Goal: Transaction & Acquisition: Subscribe to service/newsletter

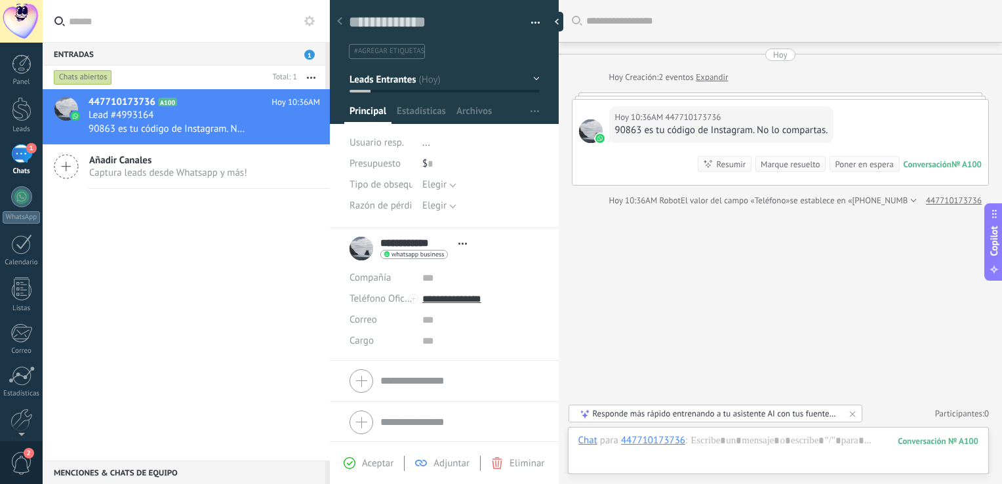
scroll to position [19, 0]
click at [205, 203] on div "447710173736 A100 [DATE] 10:36AM Lead #4993164 90863 es tu código de Instagram.…" at bounding box center [186, 274] width 287 height 371
click at [568, 21] on div at bounding box center [560, 22] width 20 height 20
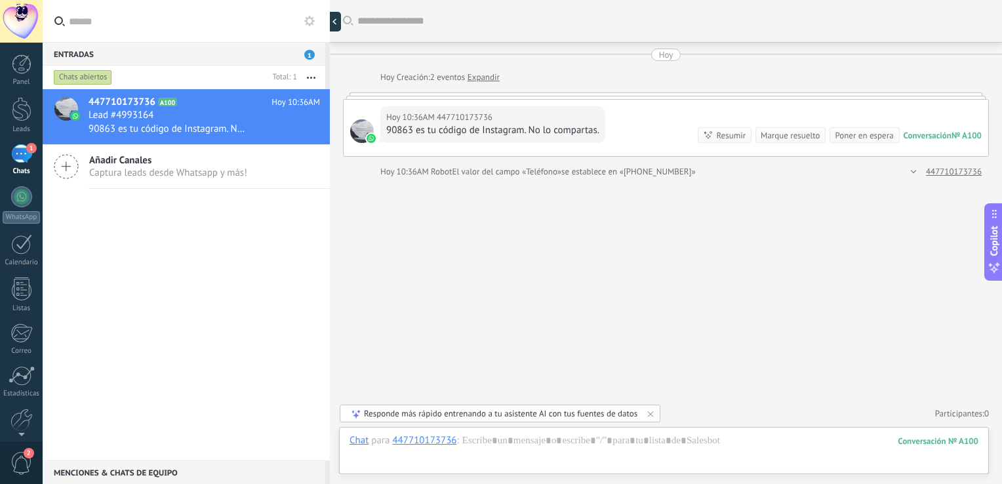
type textarea "**********"
click at [31, 419] on div at bounding box center [21, 420] width 22 height 23
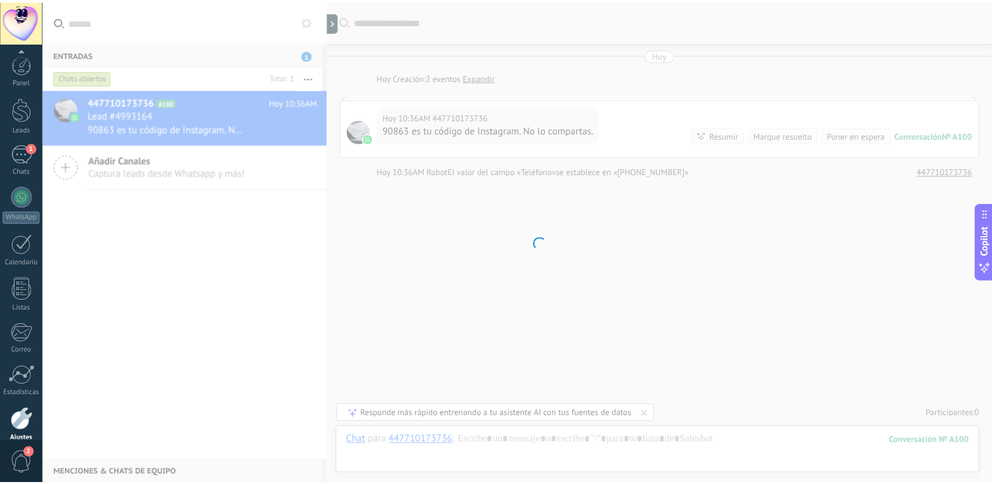
scroll to position [60, 0]
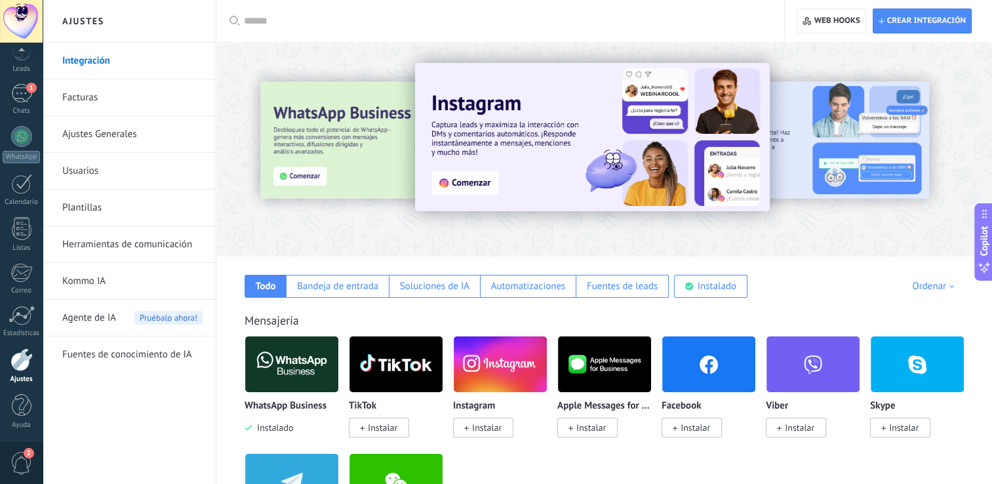
click at [121, 97] on link "Facturas" at bounding box center [132, 97] width 140 height 37
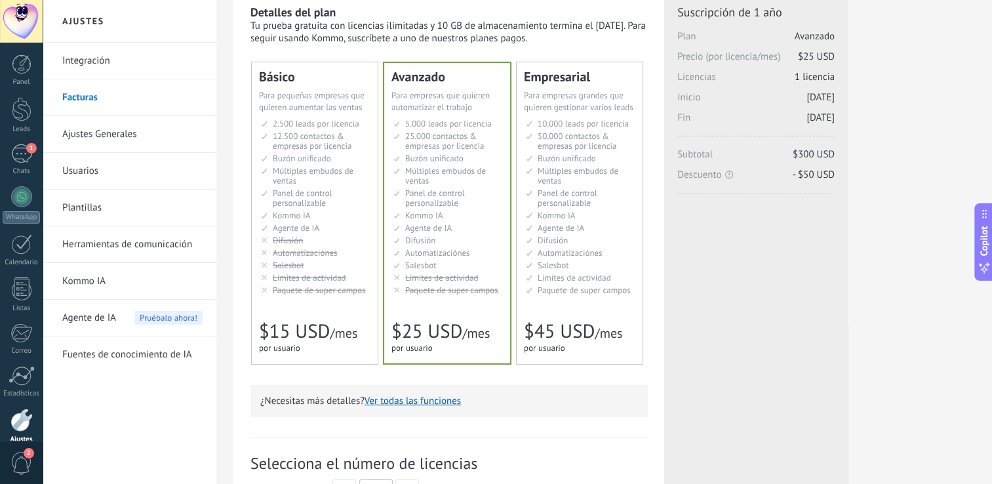
scroll to position [49, 0]
click at [328, 148] on span "12.500 contactos & empresas por licencia" at bounding box center [312, 142] width 79 height 21
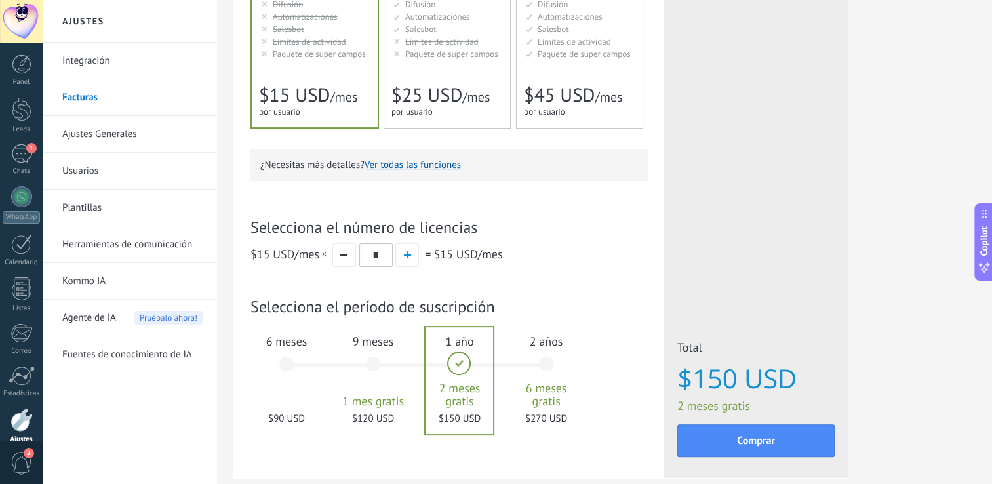
scroll to position [357, 0]
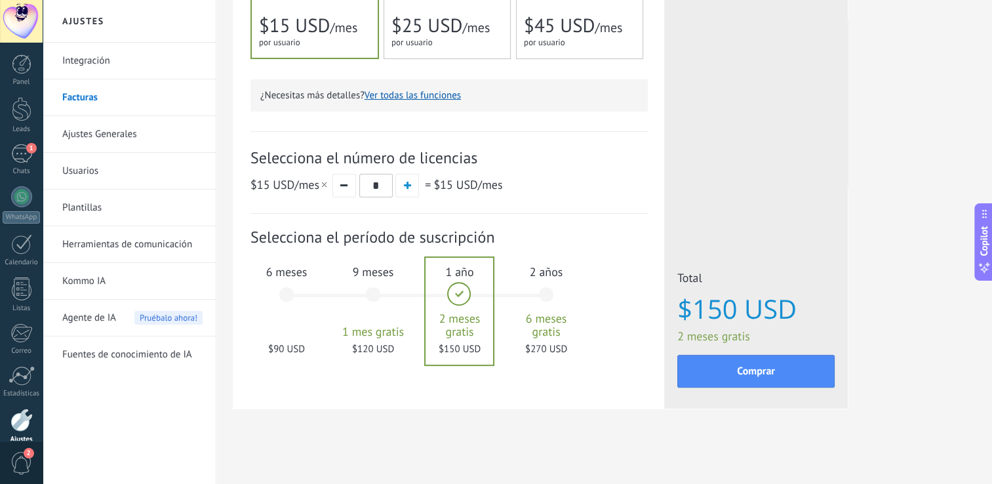
click at [286, 294] on div "6 meses $90 USD" at bounding box center [286, 301] width 71 height 92
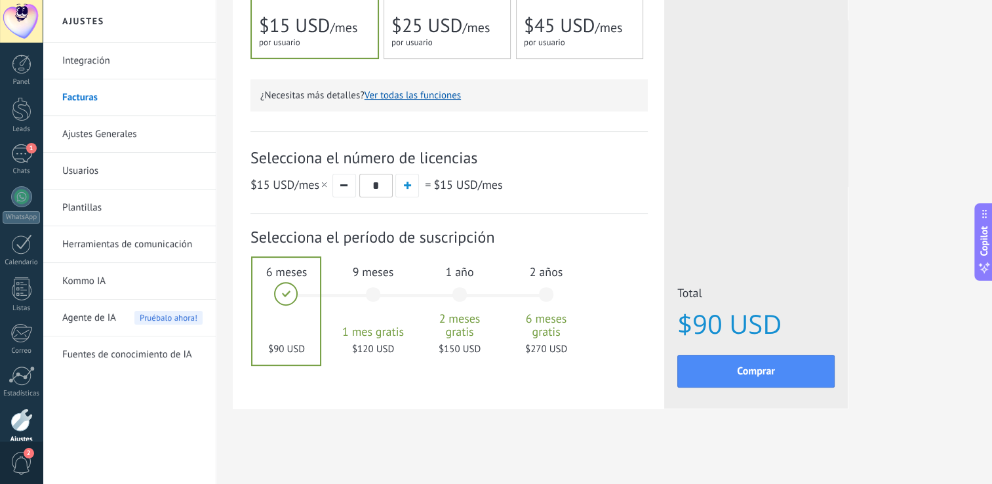
click at [286, 294] on div at bounding box center [287, 311] width 68 height 107
drag, startPoint x: 382, startPoint y: 256, endPoint x: 387, endPoint y: 238, distance: 18.5
click at [387, 238] on div "Suscripción: Selecciona el período de suscripción 1 mes" at bounding box center [450, 302] width 398 height 176
copy div "o de suscripción 1 mes 25 $ USD 2 meses 50 $ USD 3 meses 75 $ USD 6 meses $90 U…"
click at [572, 182] on div "$15 USD /mes * = $15 USD /mes" at bounding box center [450, 185] width 398 height 24
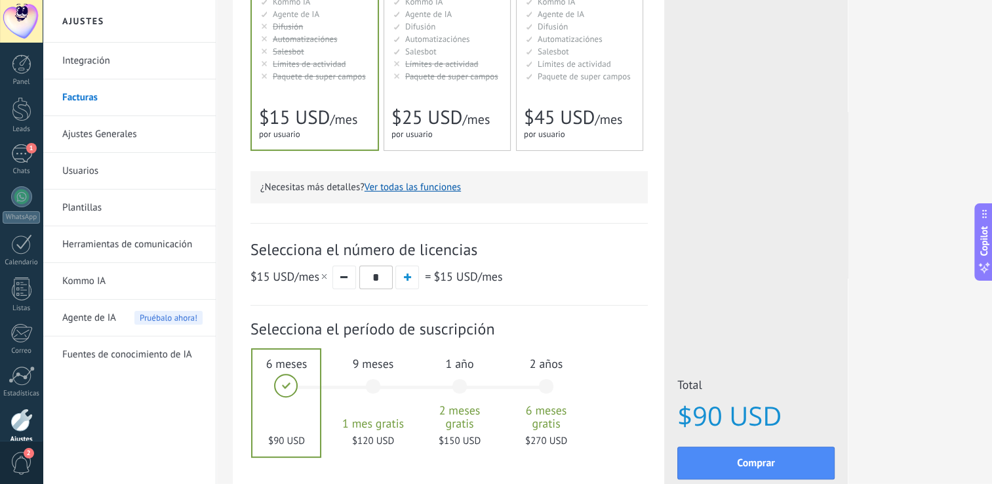
scroll to position [262, 0]
click at [467, 104] on div "Avanzado Для автоматизации сделок в растущей компании For growing businesses th…" at bounding box center [447, 1] width 126 height 302
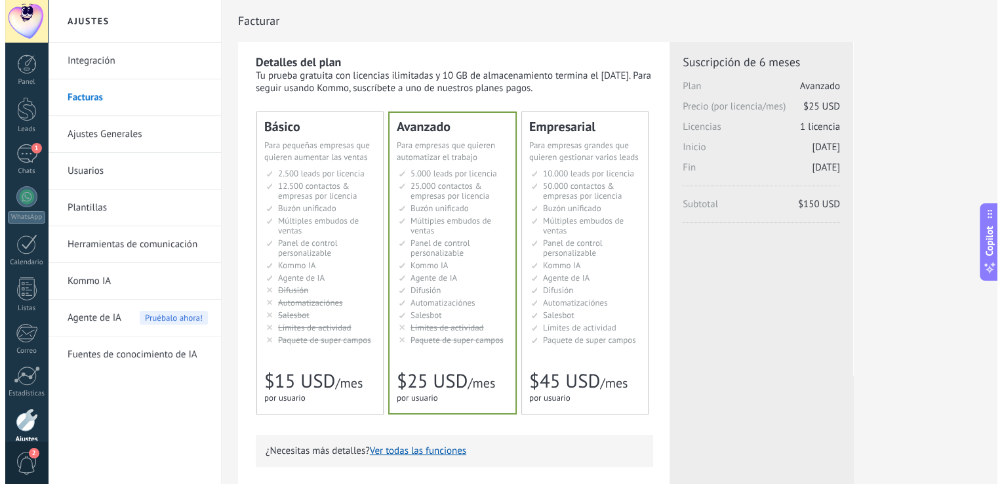
scroll to position [60, 0]
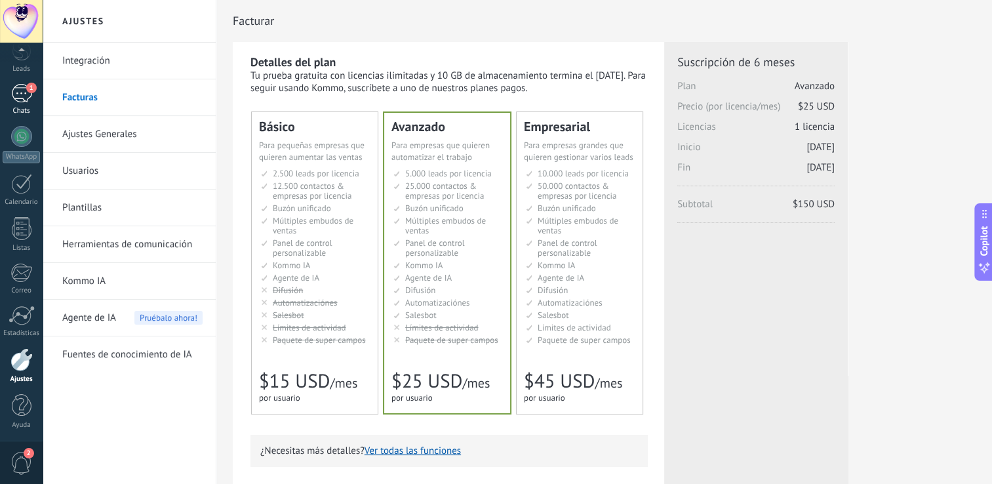
click at [18, 98] on div "1" at bounding box center [21, 93] width 21 height 19
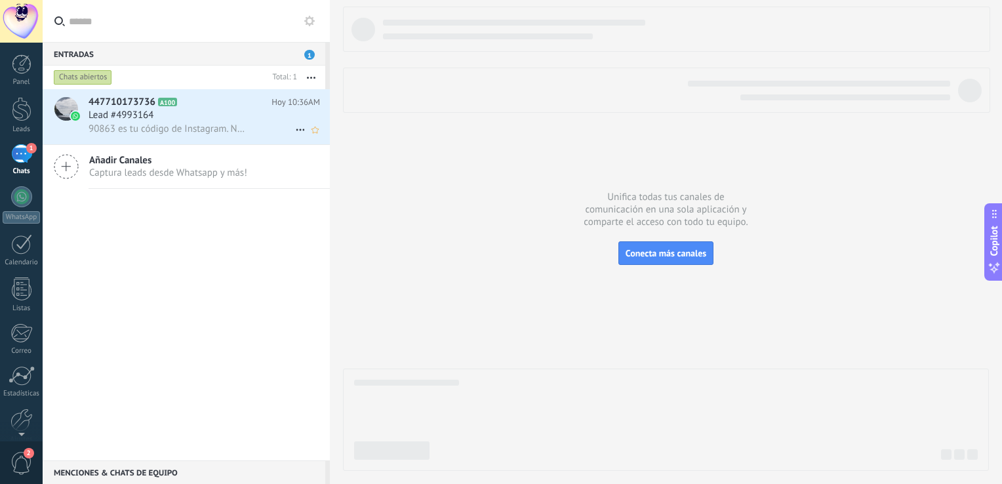
click at [215, 117] on div "Lead #4993164" at bounding box center [205, 115] width 232 height 13
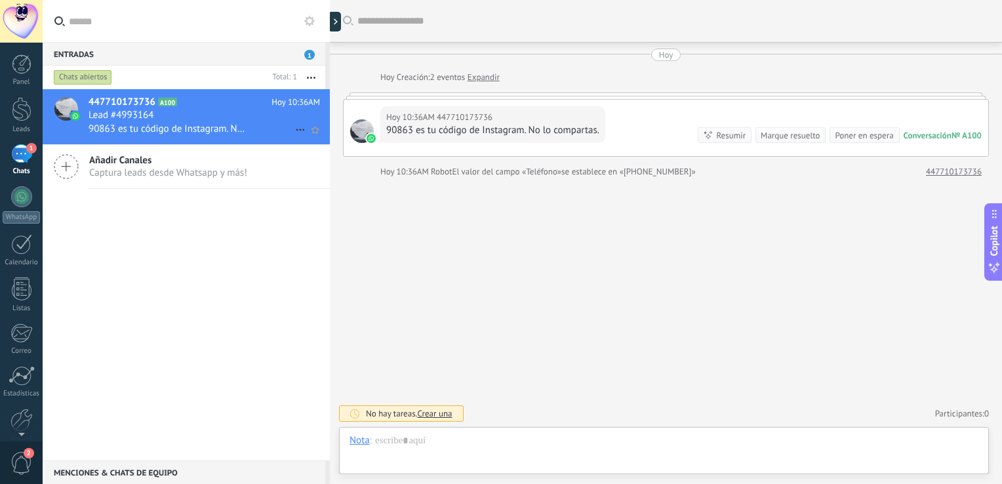
click at [296, 131] on use at bounding box center [300, 130] width 9 height 2
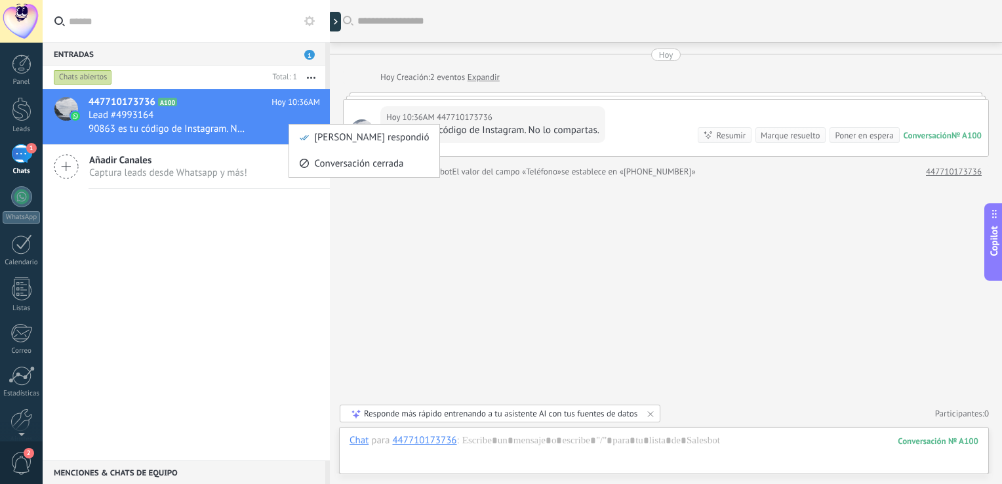
click at [259, 262] on div at bounding box center [501, 242] width 1002 height 484
click at [226, 174] on span "Captura leads desde Whatsapp y más!" at bounding box center [168, 173] width 158 height 12
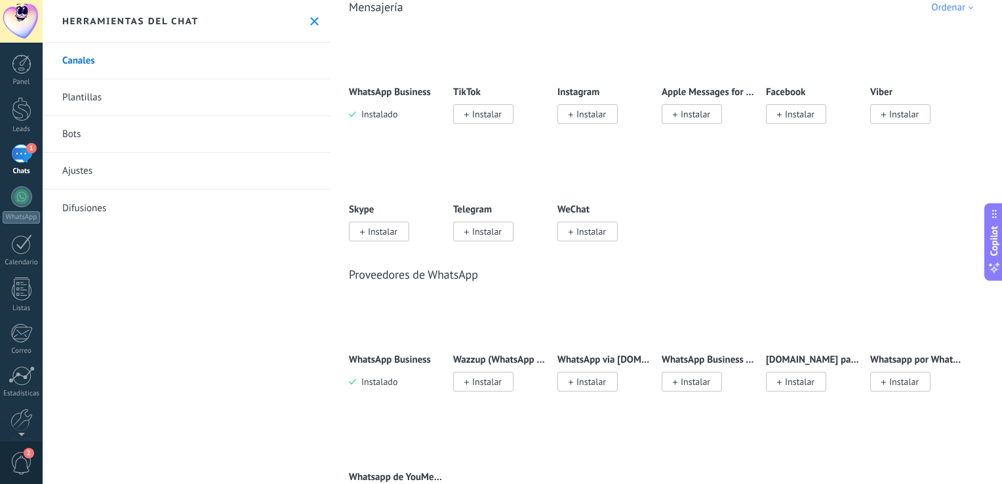
scroll to position [241, 0]
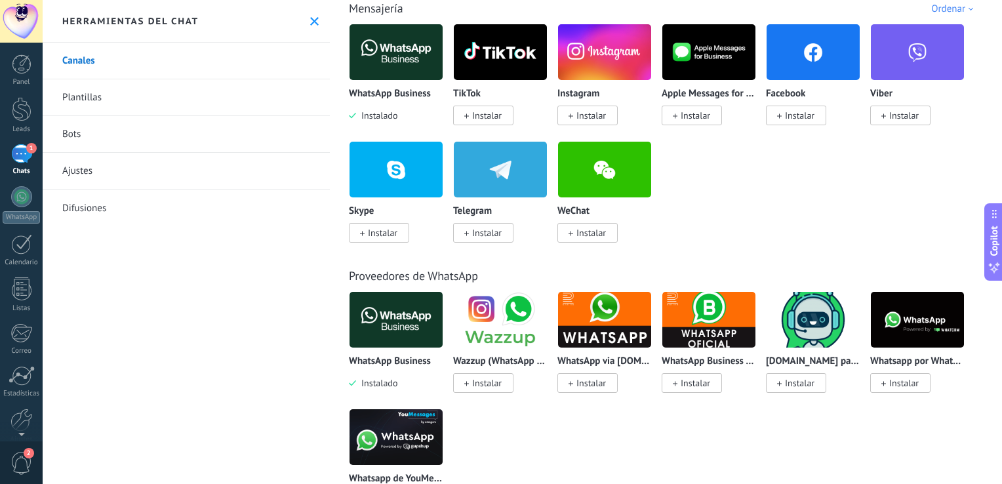
click at [937, 359] on p "Whatsapp por Whatcrm y Telphin" at bounding box center [917, 361] width 94 height 11
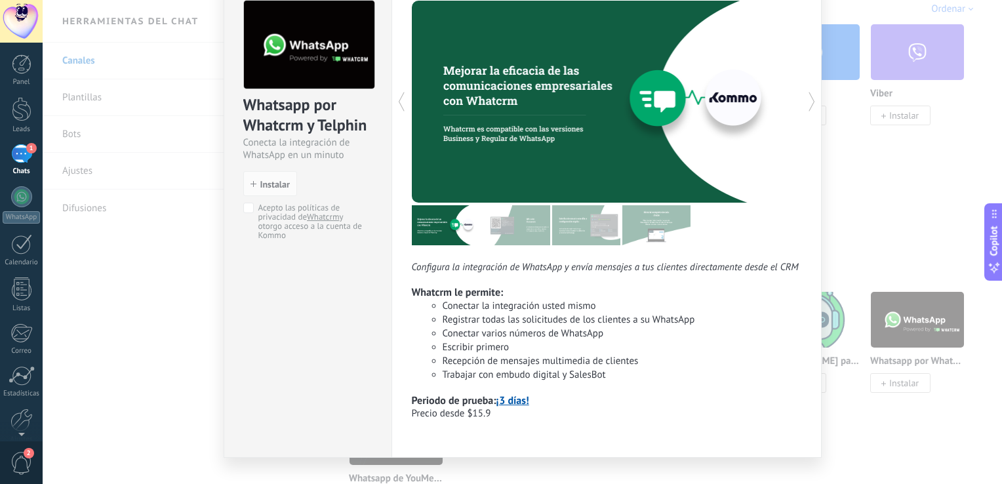
scroll to position [0, 0]
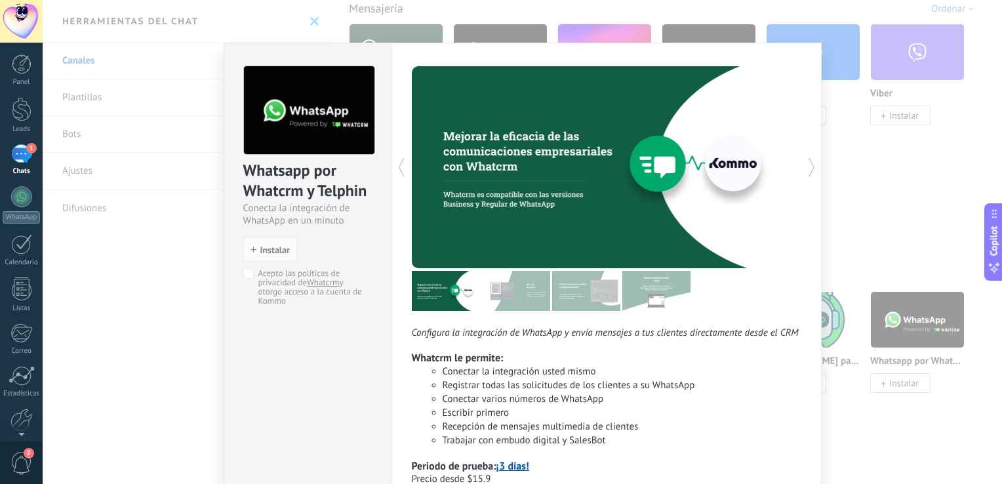
click at [861, 120] on div "Whatsapp por Whatcrm y Telphin Conecta la integración de WhatsApp en un minuto …" at bounding box center [523, 242] width 960 height 484
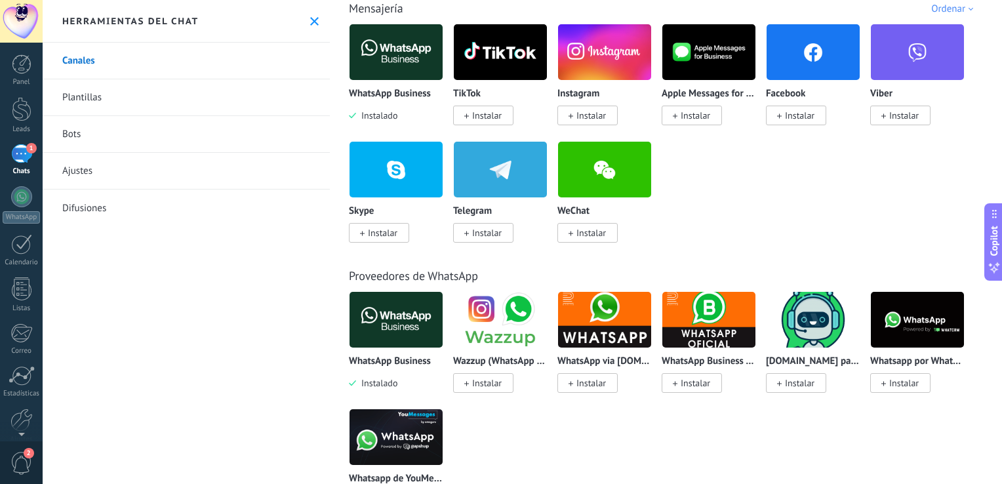
click at [35, 153] on link "1 Chats" at bounding box center [21, 159] width 43 height 31
